Goal: Information Seeking & Learning: Learn about a topic

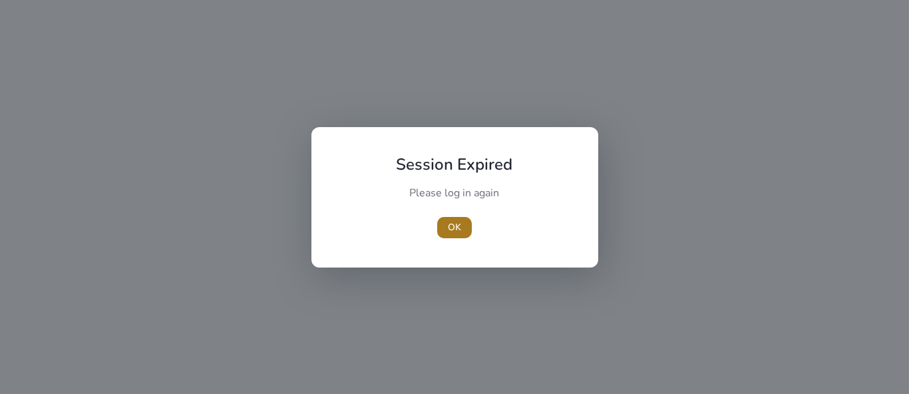
click at [459, 228] on span "OK" at bounding box center [454, 227] width 13 height 14
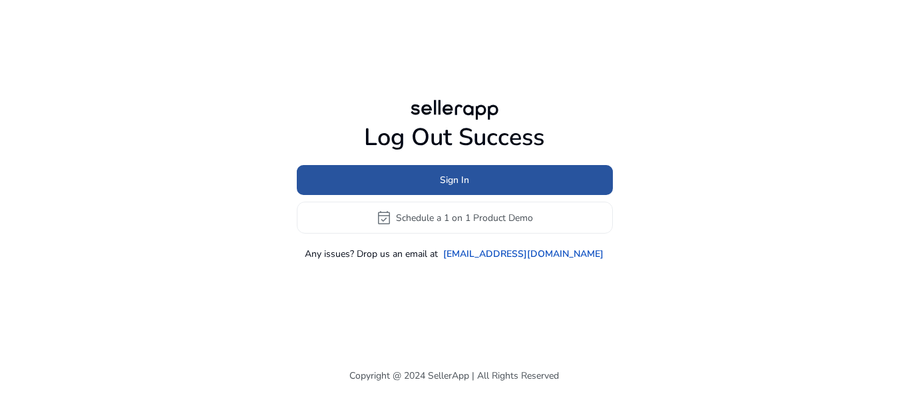
click at [452, 187] on span at bounding box center [455, 180] width 316 height 32
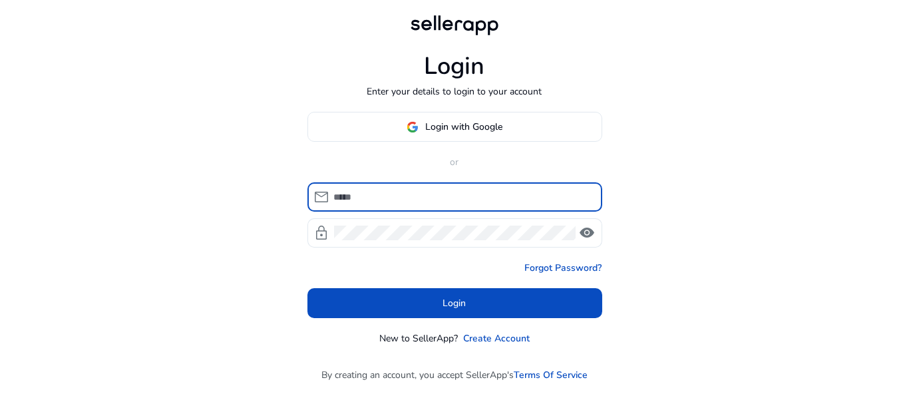
type input "**********"
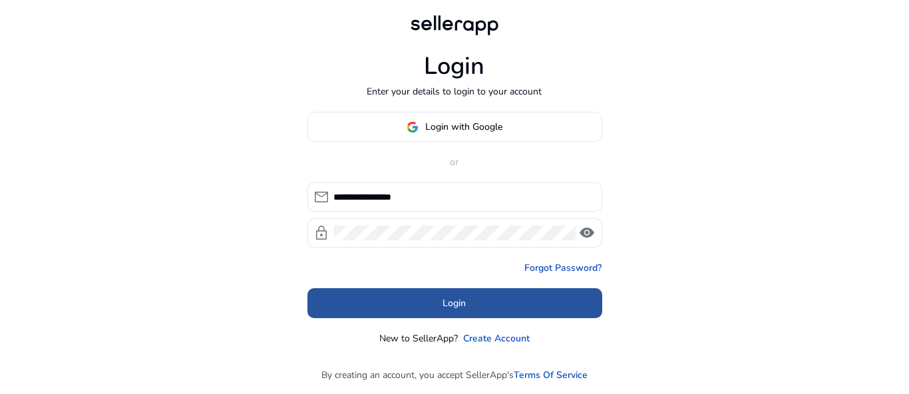
click at [468, 296] on span at bounding box center [454, 304] width 295 height 32
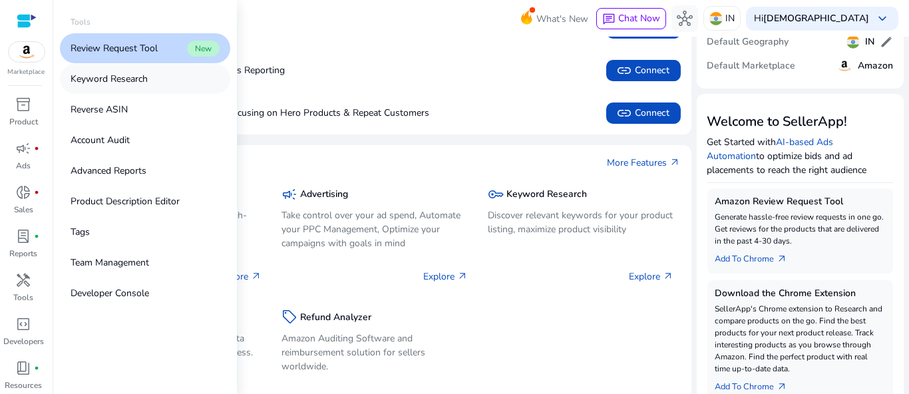
click at [126, 78] on p "Keyword Research" at bounding box center [109, 79] width 77 height 14
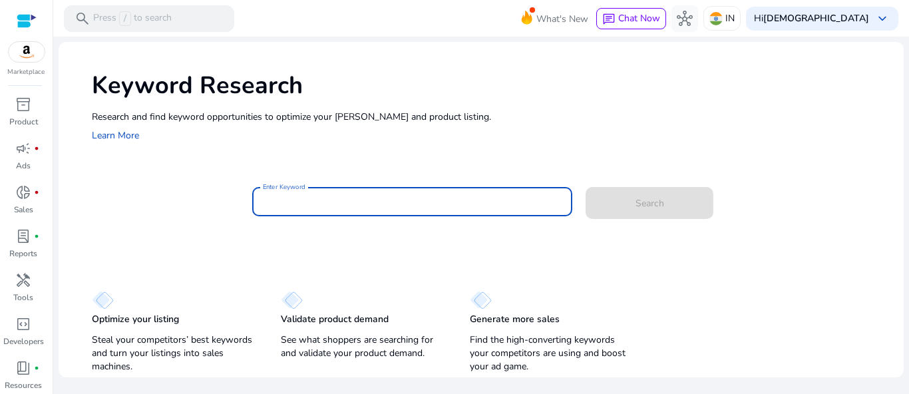
click at [353, 200] on input "Enter Keyword" at bounding box center [412, 201] width 299 height 15
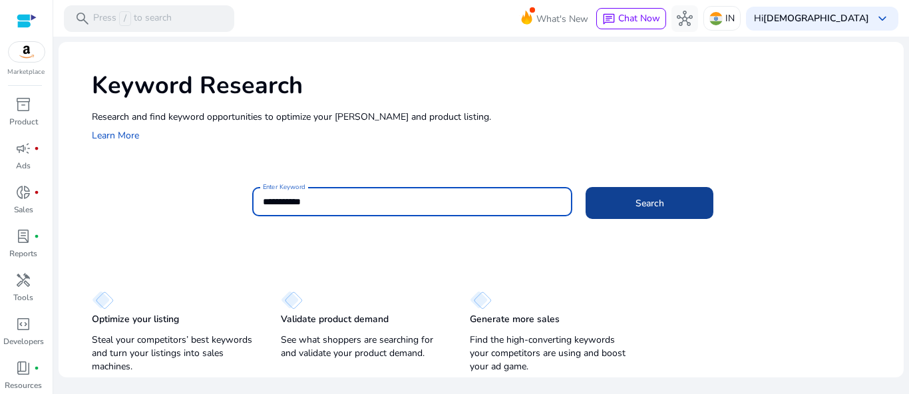
type input "**********"
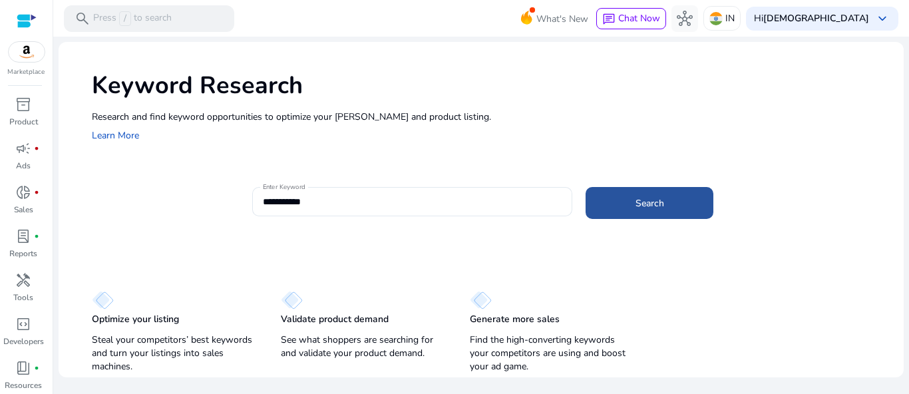
click at [650, 194] on span at bounding box center [650, 203] width 128 height 32
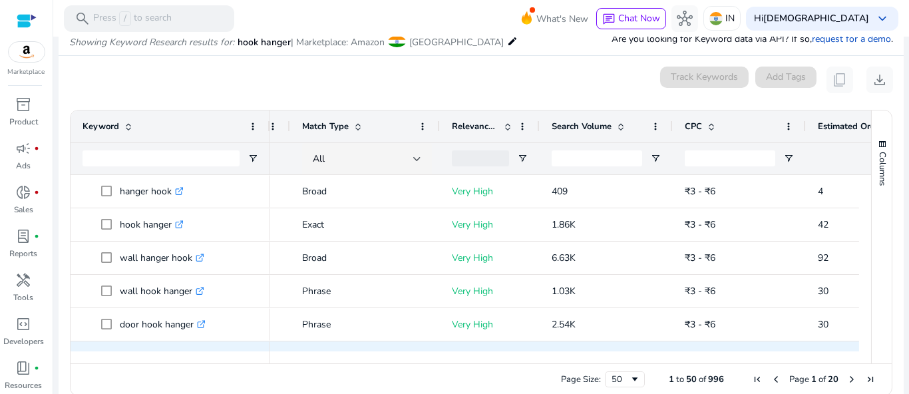
scroll to position [0, 129]
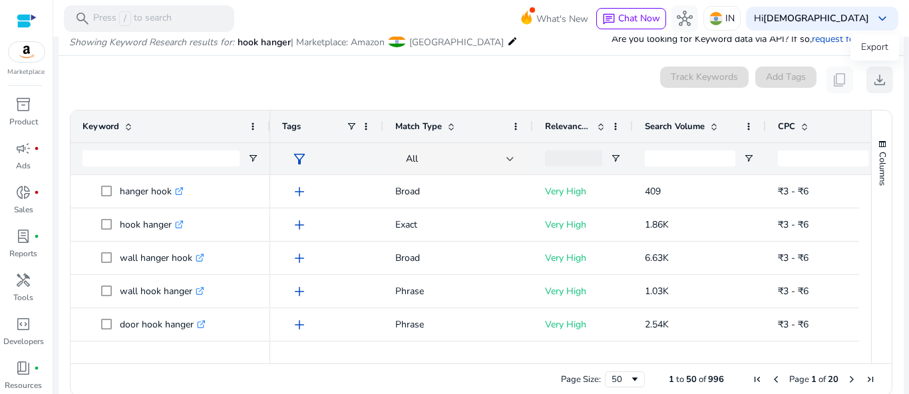
click at [875, 79] on span "download" at bounding box center [880, 80] width 16 height 16
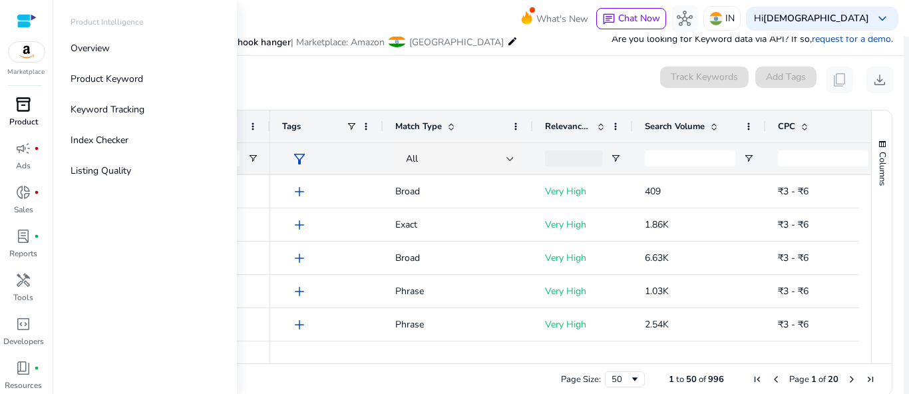
click at [23, 106] on span "inventory_2" at bounding box center [24, 105] width 16 height 16
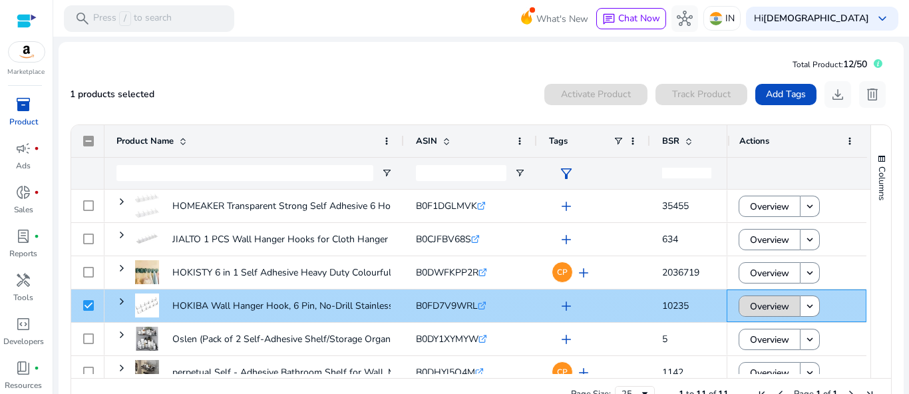
click at [768, 306] on span "Overview" at bounding box center [769, 306] width 39 height 27
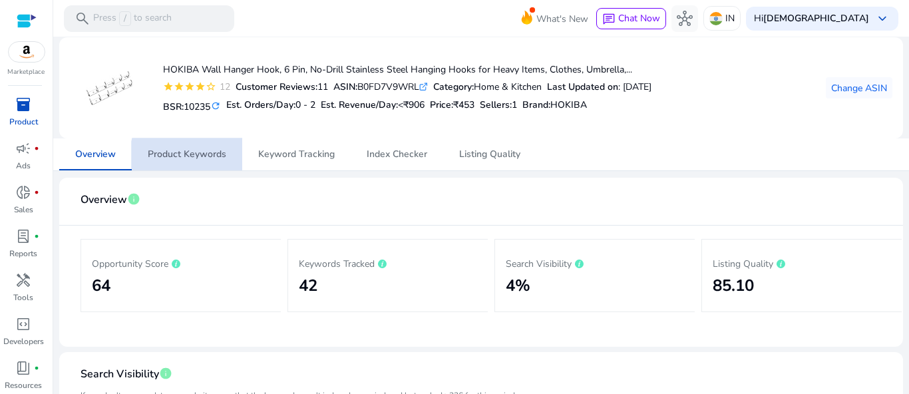
click at [198, 155] on span "Product Keywords" at bounding box center [187, 154] width 79 height 9
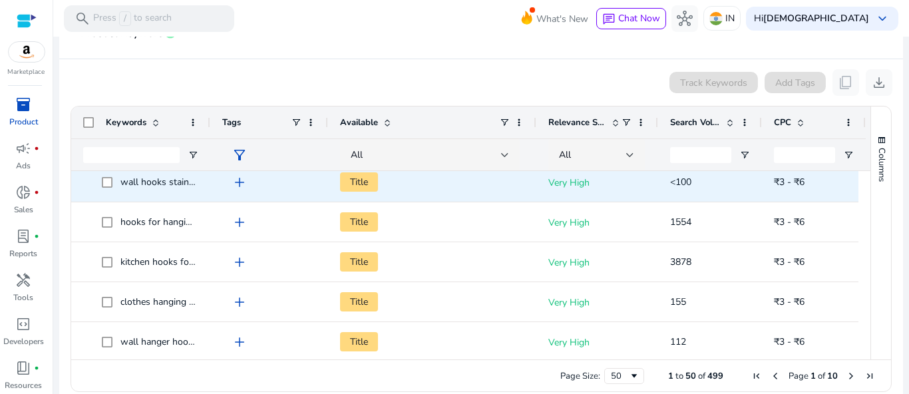
scroll to position [136, 0]
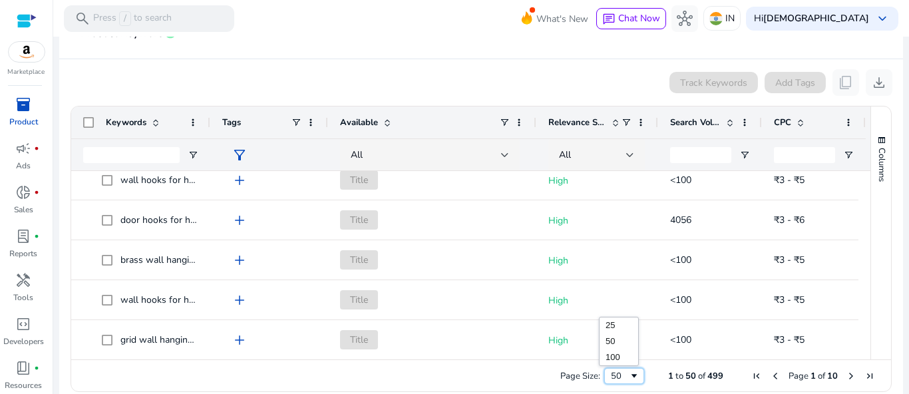
click at [629, 372] on span "Page Size" at bounding box center [634, 376] width 11 height 11
click at [847, 375] on span "Next Page" at bounding box center [851, 376] width 11 height 11
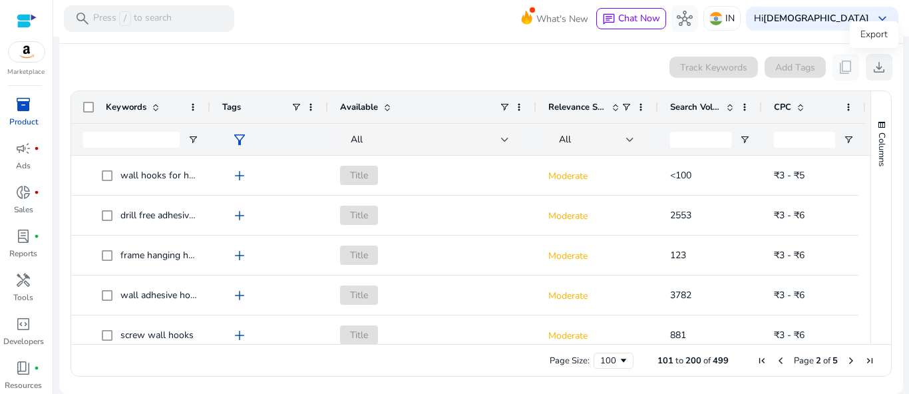
click at [876, 65] on span "download" at bounding box center [879, 67] width 16 height 16
